Goal: Register for event/course

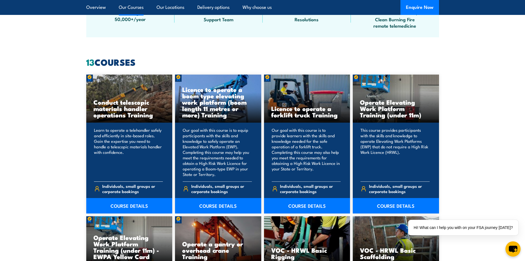
scroll to position [414, 0]
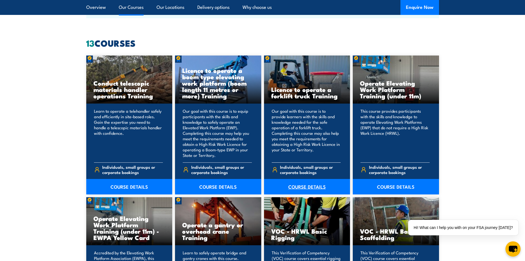
click at [301, 189] on link "COURSE DETAILS" at bounding box center [307, 186] width 86 height 15
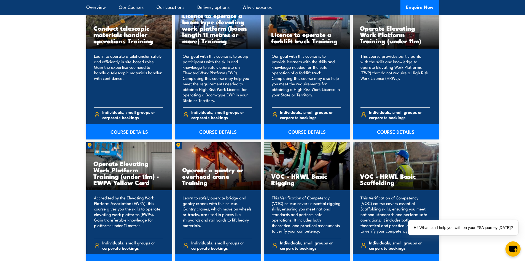
scroll to position [469, 0]
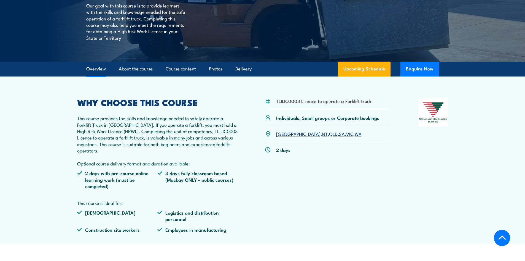
scroll to position [138, 0]
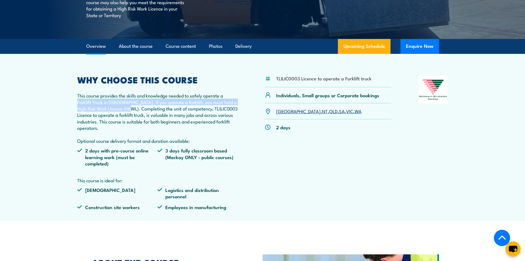
drag, startPoint x: 74, startPoint y: 103, endPoint x: 130, endPoint y: 108, distance: 56.5
click at [130, 108] on article "TLILIC0003 Licence to operate a Forklift truck Individuals, Small groups or Cor…" at bounding box center [263, 137] width 386 height 167
click at [130, 108] on p "This course provides the skills and knowledge needed to safely operate a Forkli…" at bounding box center [157, 118] width 161 height 52
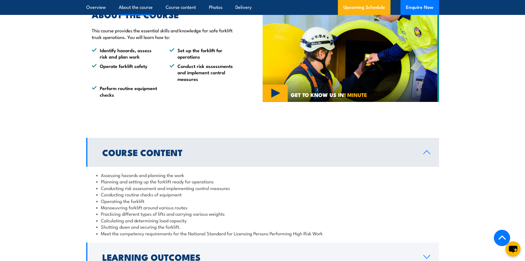
scroll to position [386, 0]
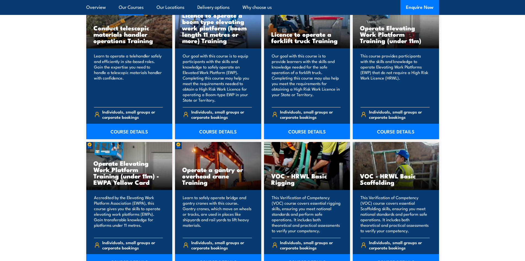
scroll to position [469, 0]
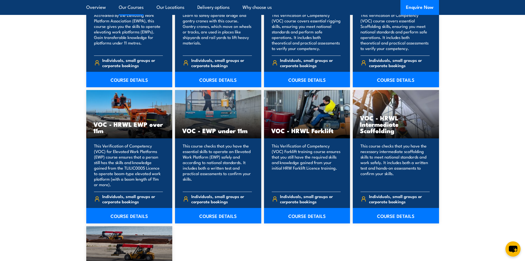
scroll to position [986, 0]
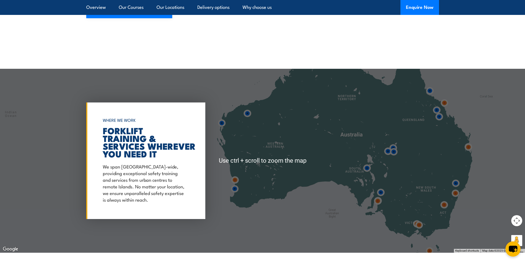
scroll to position [947, 0]
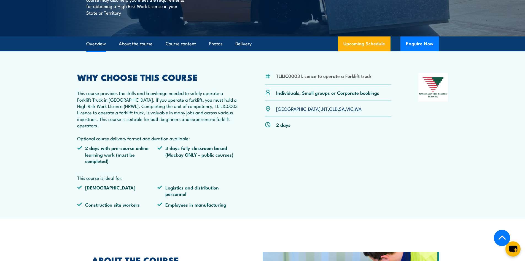
scroll to position [138, 0]
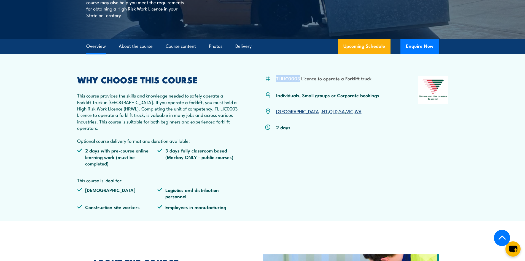
drag, startPoint x: 277, startPoint y: 80, endPoint x: 300, endPoint y: 79, distance: 22.9
click at [300, 79] on li "TLILIC0003 Licence to operate a Forklift truck" at bounding box center [323, 78] width 95 height 6
copy li "TLILIC0003"
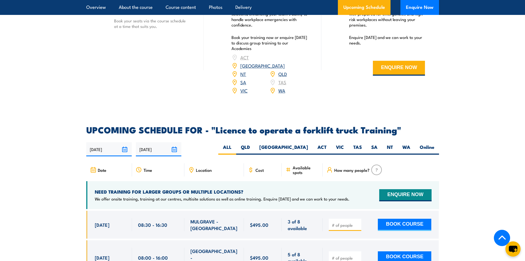
scroll to position [800, 0]
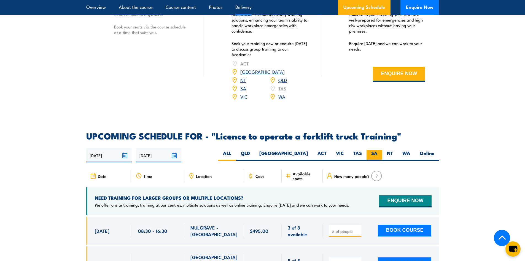
click at [375, 150] on label "SA" at bounding box center [375, 155] width 16 height 11
click at [378, 150] on input "SA" at bounding box center [380, 152] width 4 height 4
radio input "true"
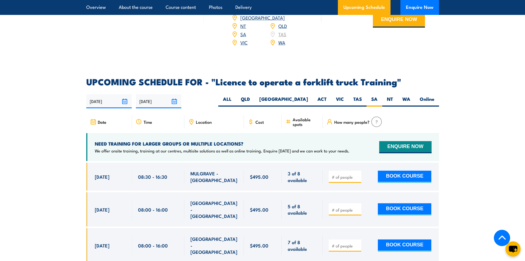
scroll to position [855, 0]
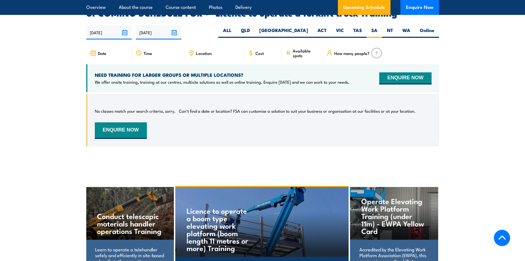
scroll to position [923, 0]
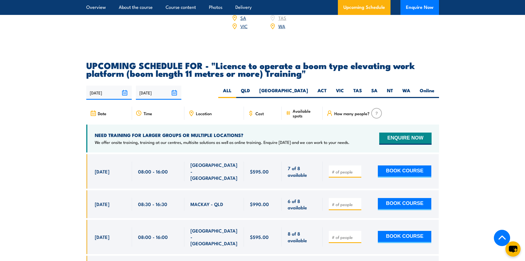
scroll to position [938, 0]
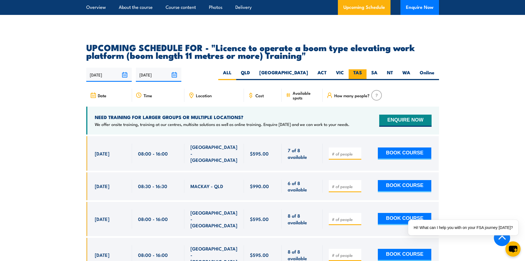
click at [359, 69] on label "TAS" at bounding box center [358, 74] width 18 height 11
click at [378, 69] on label "SA" at bounding box center [375, 74] width 16 height 11
click at [378, 69] on input "SA" at bounding box center [380, 71] width 4 height 4
radio input "true"
click at [376, 69] on label "SA" at bounding box center [375, 74] width 16 height 11
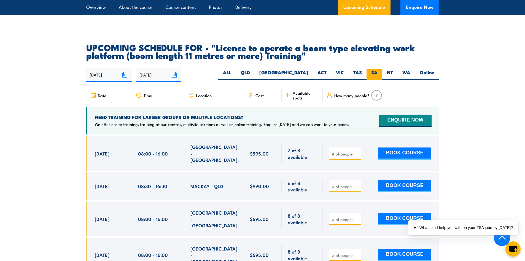
click at [378, 69] on input "SA" at bounding box center [380, 71] width 4 height 4
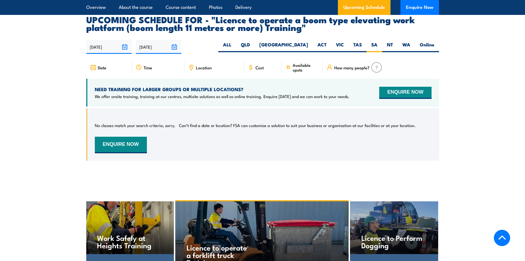
scroll to position [973, 0]
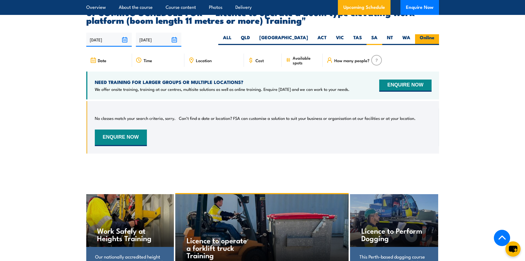
click at [429, 34] on label "Online" at bounding box center [427, 39] width 24 height 11
click at [435, 34] on input "Online" at bounding box center [437, 36] width 4 height 4
radio input "true"
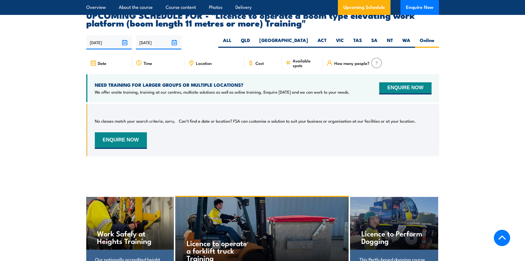
scroll to position [973, 0]
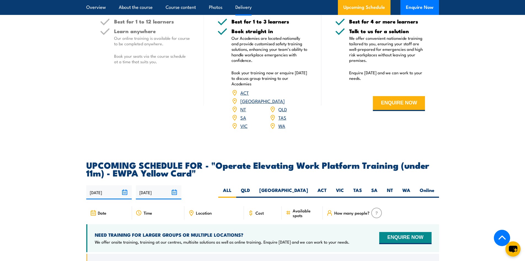
scroll to position [800, 0]
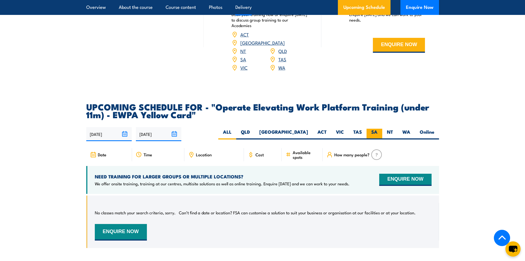
click at [371, 129] on label "SA" at bounding box center [375, 134] width 16 height 11
click at [378, 129] on input "SA" at bounding box center [380, 131] width 4 height 4
radio input "true"
click at [367, 129] on label "SA" at bounding box center [375, 134] width 16 height 11
click at [378, 129] on input "SA" at bounding box center [380, 131] width 4 height 4
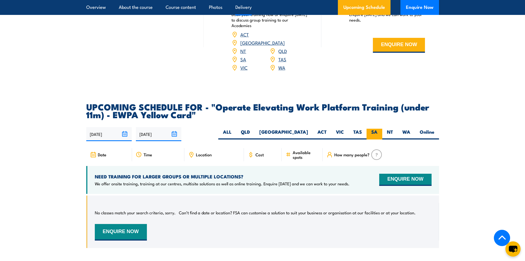
click at [376, 129] on label "SA" at bounding box center [375, 134] width 16 height 11
click at [378, 129] on input "SA" at bounding box center [380, 131] width 4 height 4
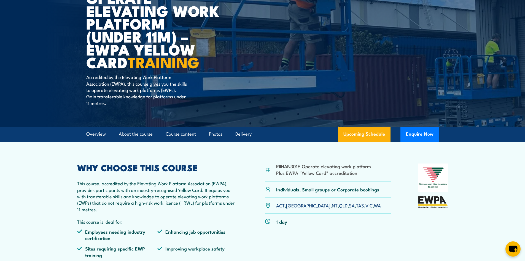
scroll to position [39, 0]
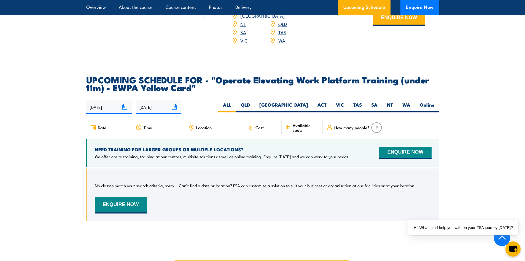
scroll to position [827, 0]
